Goal: Information Seeking & Learning: Learn about a topic

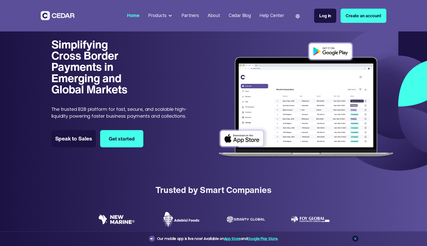
scroll to position [121, 0]
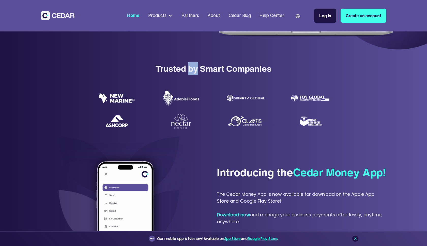
click at [194, 69] on div "Trusted by Smart Companies" at bounding box center [213, 68] width 427 height 13
click at [209, 67] on div "Trusted by Smart Companies" at bounding box center [213, 68] width 427 height 13
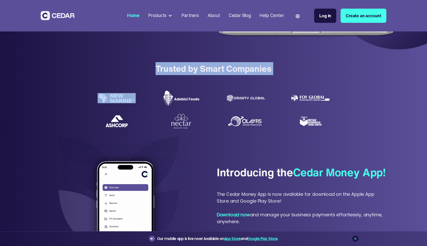
click at [209, 67] on div "Trusted by Smart Companies" at bounding box center [213, 68] width 427 height 13
click at [197, 69] on div "Trusted by Smart Companies" at bounding box center [213, 68] width 427 height 13
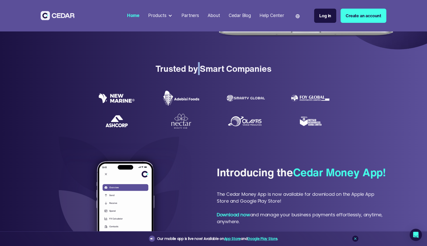
drag, startPoint x: 197, startPoint y: 69, endPoint x: 200, endPoint y: 69, distance: 2.6
click at [200, 69] on div "Trusted by Smart Companies" at bounding box center [213, 68] width 427 height 13
click at [164, 16] on div "Products" at bounding box center [157, 15] width 18 height 7
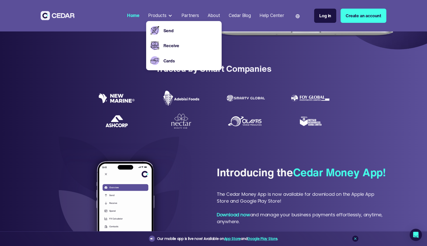
click at [169, 79] on div at bounding box center [213, 104] width 427 height 58
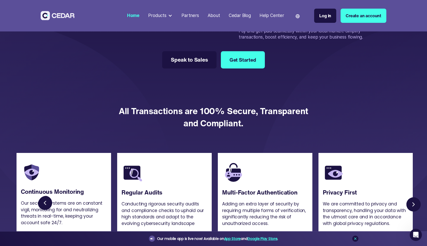
scroll to position [1069, 0]
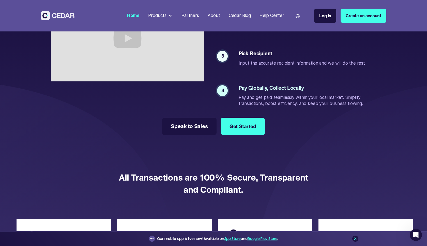
click at [193, 16] on div "Partners" at bounding box center [190, 15] width 18 height 7
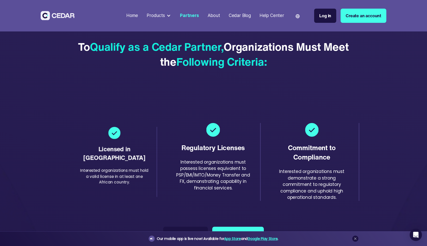
scroll to position [735, 0]
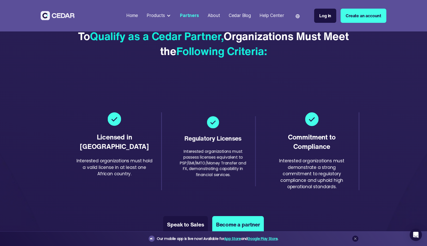
click at [216, 152] on div "Interested organizations must possess licenses equivalent to PSP/EMI/IMTO/Money…" at bounding box center [213, 163] width 69 height 29
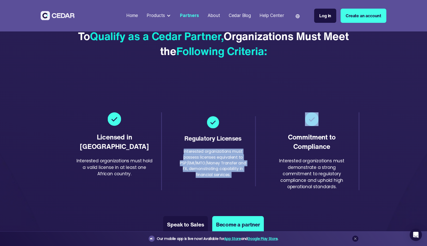
click at [214, 160] on div "Interested organizations must possess licenses equivalent to PSP/EMI/IMTO/Money…" at bounding box center [213, 163] width 69 height 29
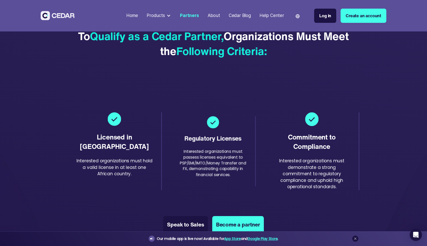
click at [214, 160] on div "Interested organizations must possess licenses equivalent to PSP/EMI/IMTO/Money…" at bounding box center [213, 163] width 69 height 29
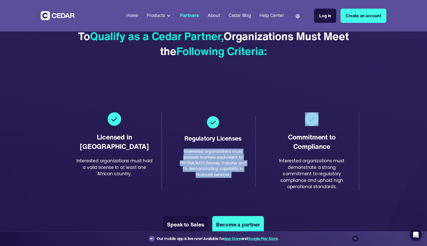
click at [214, 160] on div "Interested organizations must possess licenses equivalent to PSP/EMI/IMTO/Money…" at bounding box center [213, 163] width 69 height 29
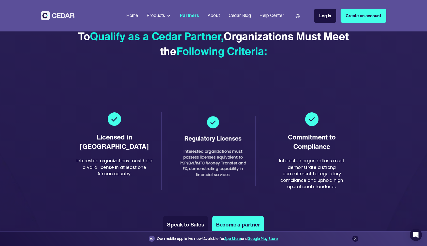
click at [214, 160] on div "Interested organizations must possess licenses equivalent to PSP/EMI/IMTO/Money…" at bounding box center [213, 163] width 69 height 29
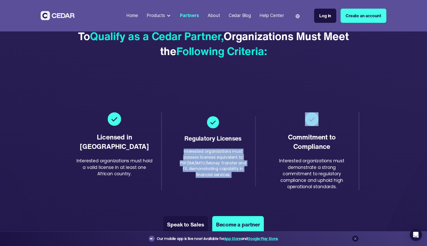
click at [214, 160] on div "Interested organizations must possess licenses equivalent to PSP/EMI/IMTO/Money…" at bounding box center [213, 163] width 69 height 29
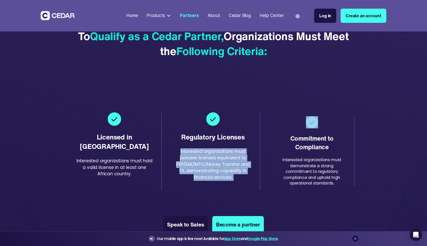
click at [313, 180] on div "Licensed in Africa Interested organizations must hold a valid license in at lea…" at bounding box center [213, 151] width 291 height 90
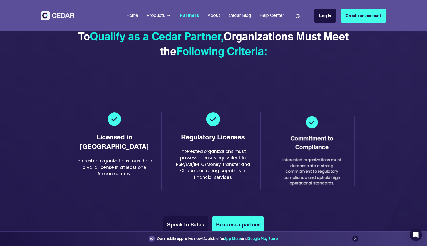
click at [313, 180] on div "Interested organizations must demonstrate a strong commitment to regulatory com…" at bounding box center [311, 171] width 69 height 29
click at [313, 180] on div "Licensed in Africa Interested organizations must hold a valid license in at lea…" at bounding box center [213, 151] width 291 height 90
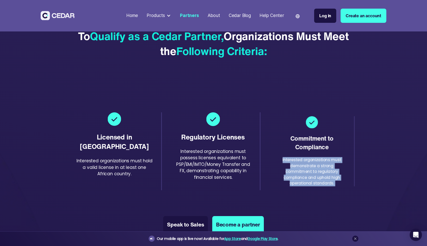
click at [313, 180] on div "Interested organizations must demonstrate a strong commitment to regulatory com…" at bounding box center [311, 171] width 69 height 29
click at [313, 180] on div "Licensed in Africa Interested organizations must hold a valid license in at lea…" at bounding box center [213, 151] width 291 height 90
click at [310, 173] on div "Interested organizations must demonstrate a strong commitment to regulatory com…" at bounding box center [311, 171] width 69 height 29
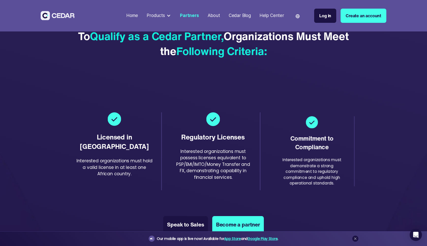
click at [310, 173] on div "Interested organizations must demonstrate a strong commitment to regulatory com…" at bounding box center [311, 171] width 69 height 29
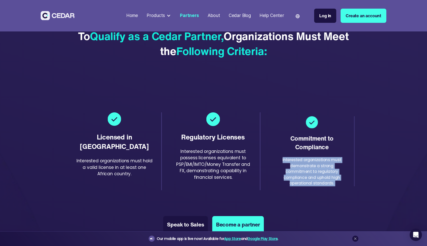
click at [310, 173] on div "Interested organizations must demonstrate a strong commitment to regulatory com…" at bounding box center [311, 171] width 69 height 29
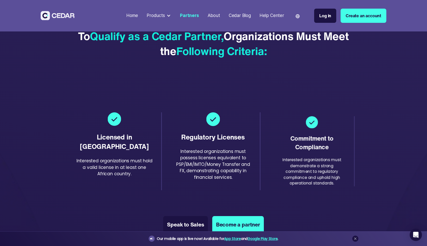
click at [310, 173] on div "Interested organizations must demonstrate a strong commitment to regulatory com…" at bounding box center [311, 171] width 69 height 29
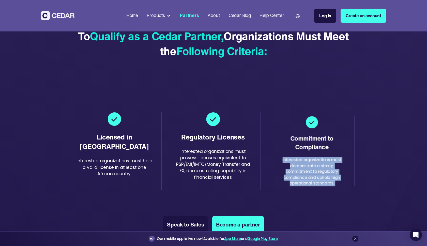
click at [310, 173] on div "Interested organizations must demonstrate a strong commitment to regulatory com…" at bounding box center [311, 171] width 69 height 29
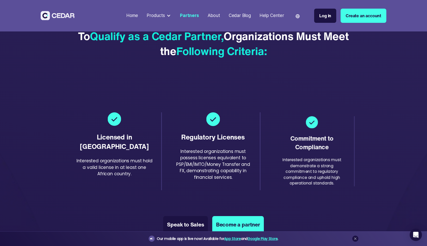
click at [310, 173] on div "Interested organizations must demonstrate a strong commitment to regulatory com…" at bounding box center [311, 171] width 69 height 29
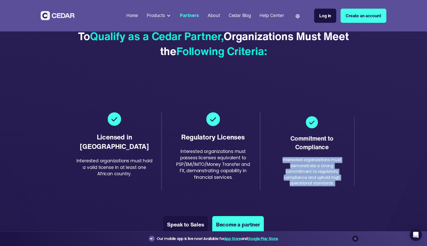
click at [310, 173] on div "Interested organizations must demonstrate a strong commitment to regulatory com…" at bounding box center [311, 171] width 69 height 29
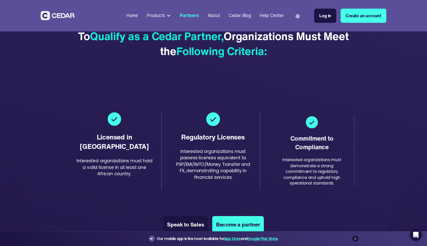
click at [310, 173] on div "Interested organizations must demonstrate a strong commitment to regulatory com…" at bounding box center [311, 171] width 69 height 29
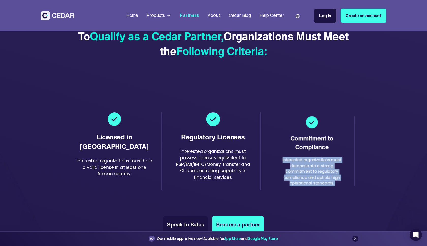
click at [310, 173] on div "Interested organizations must demonstrate a strong commitment to regulatory com…" at bounding box center [311, 171] width 69 height 29
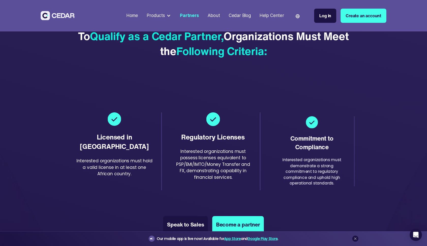
click at [310, 173] on div "Interested organizations must demonstrate a strong commitment to regulatory com…" at bounding box center [311, 171] width 69 height 29
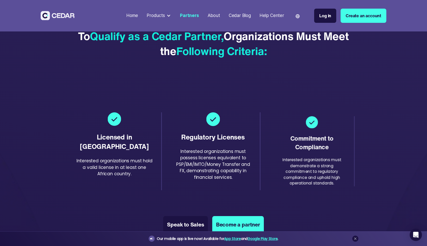
click at [310, 173] on div "Interested organizations must demonstrate a strong commitment to regulatory com…" at bounding box center [311, 171] width 69 height 29
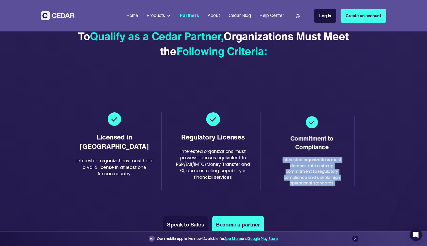
click at [310, 173] on div "Interested organizations must demonstrate a strong commitment to regulatory com…" at bounding box center [311, 171] width 69 height 29
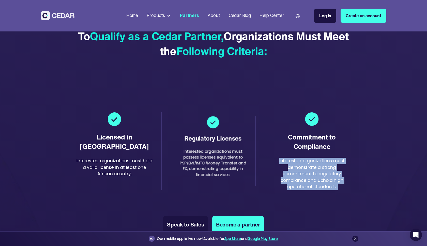
click at [236, 176] on div "Interested organizations must possess licenses equivalent to PSP/EMI/IMTO/Money…" at bounding box center [213, 163] width 69 height 29
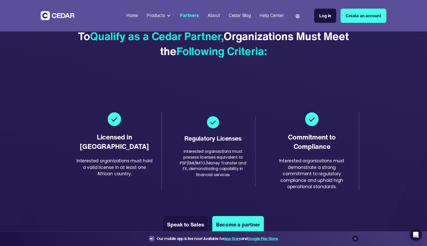
click at [236, 176] on div "Interested organizations must possess licenses equivalent to PSP/EMI/IMTO/Money…" at bounding box center [213, 163] width 69 height 29
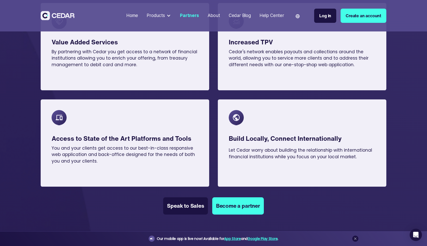
scroll to position [290, 0]
